Goal: Task Accomplishment & Management: Manage account settings

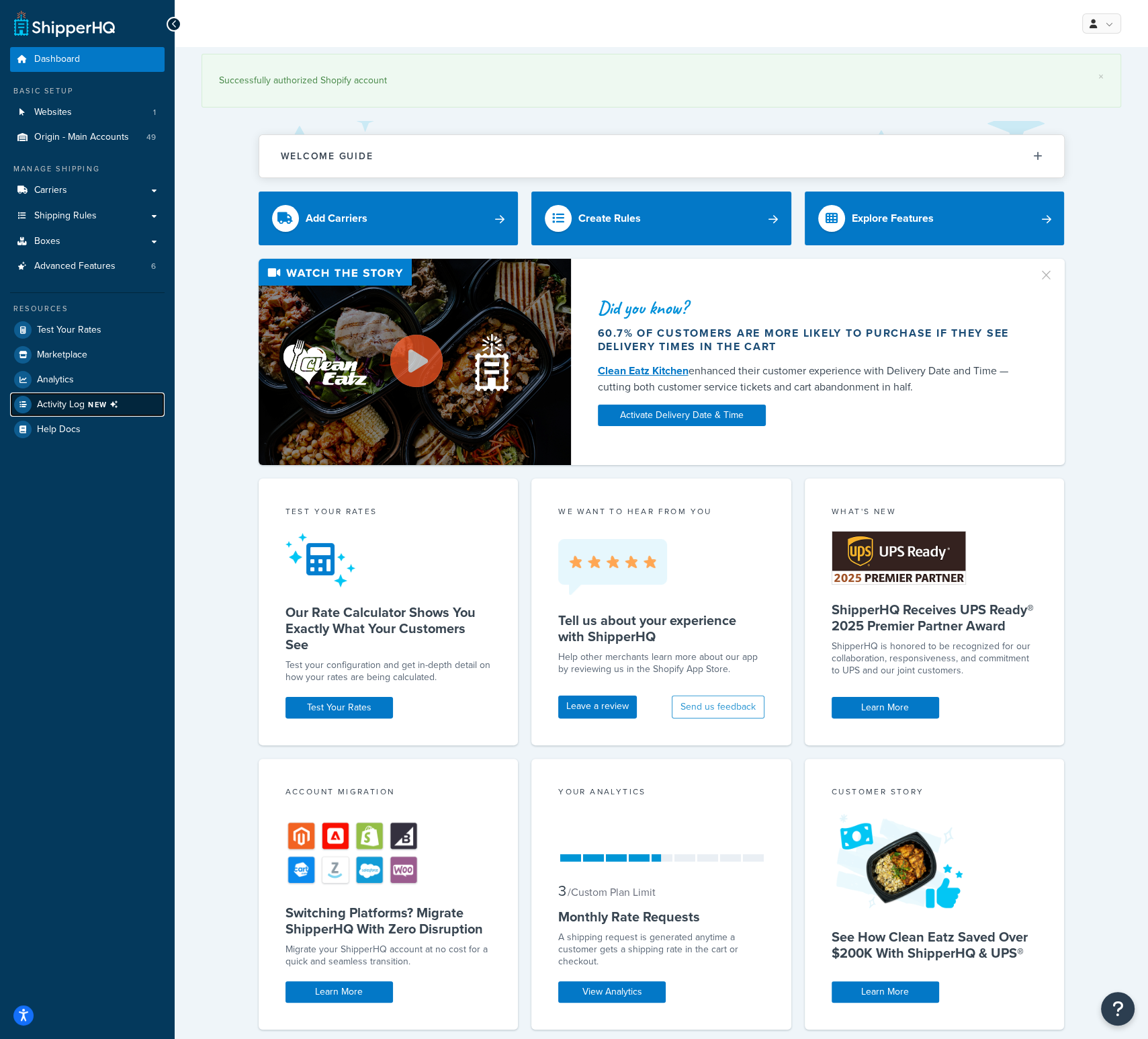
click at [110, 397] on span "Activity Log NEW" at bounding box center [80, 404] width 87 height 17
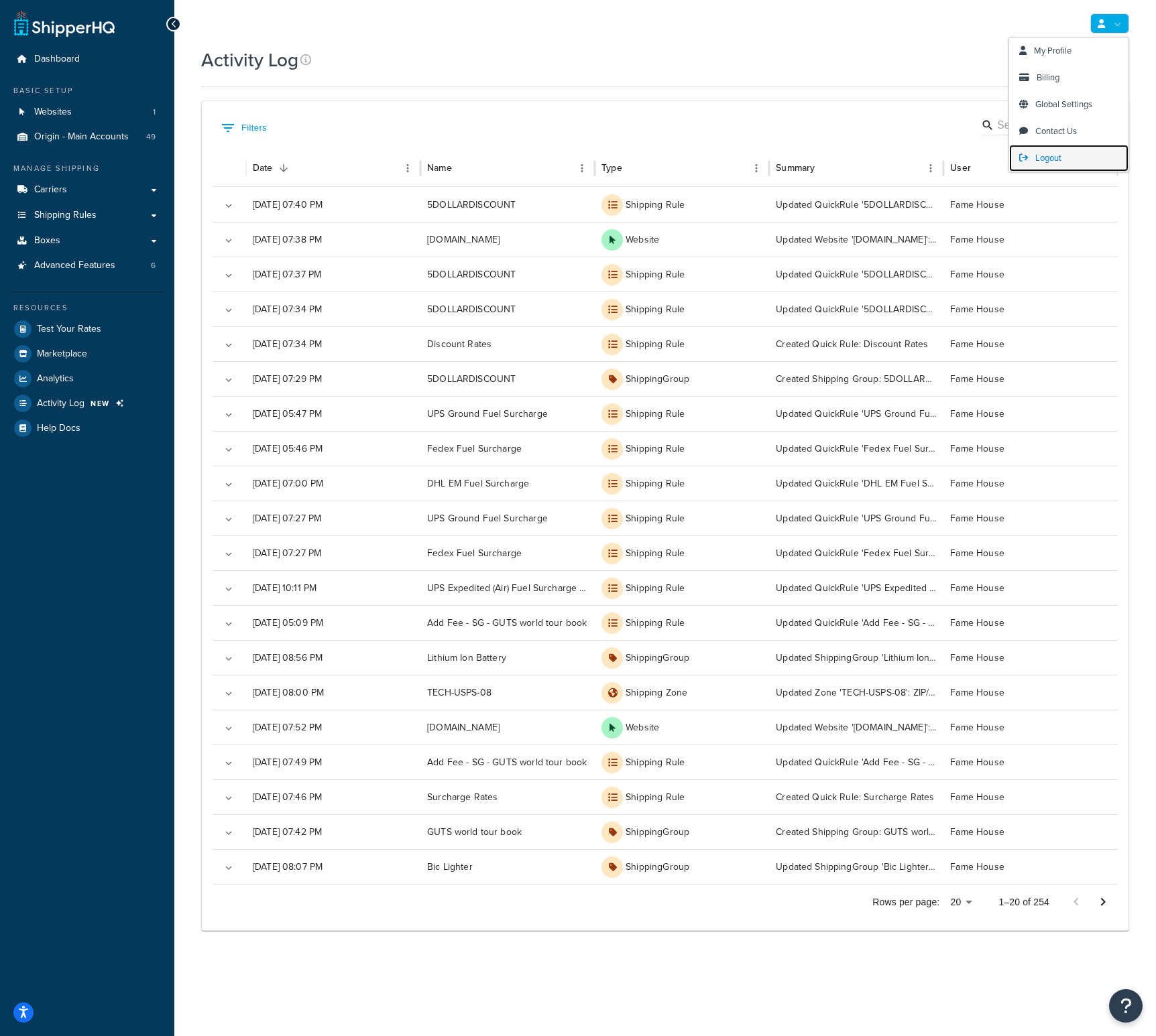
click at [1066, 155] on link "Logout" at bounding box center [1068, 158] width 120 height 27
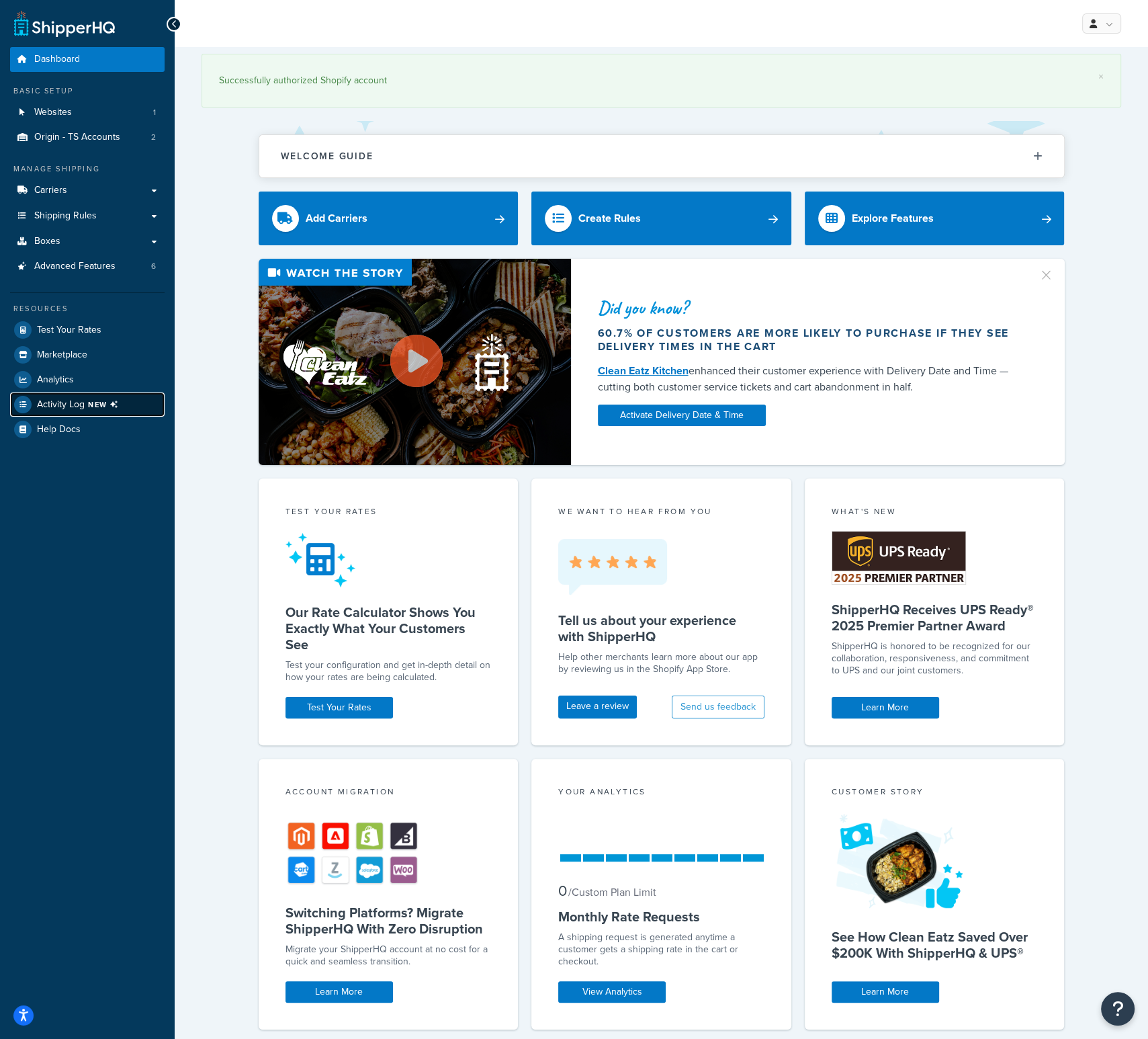
click at [57, 394] on link "Activity Log NEW" at bounding box center [87, 404] width 154 height 24
